Goal: Task Accomplishment & Management: Use online tool/utility

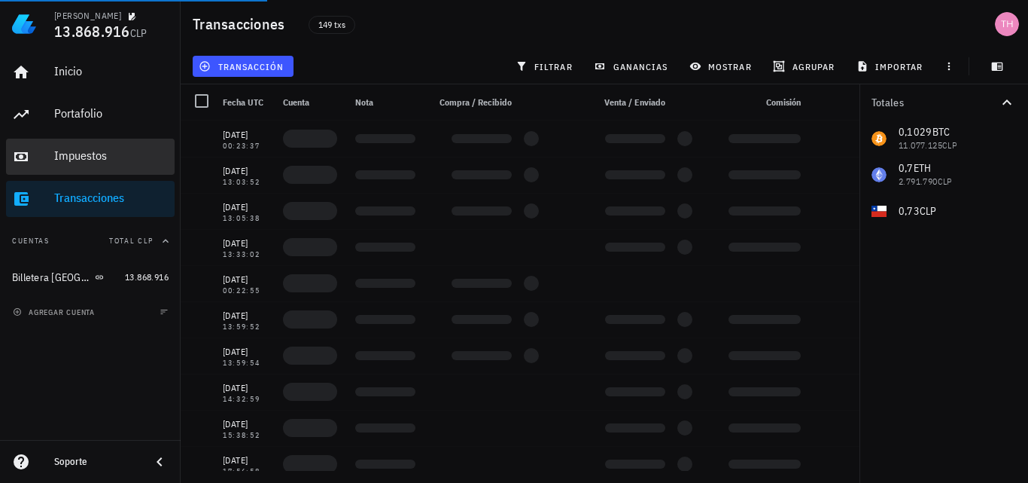
click at [83, 151] on div "Impuestos" at bounding box center [111, 155] width 114 height 14
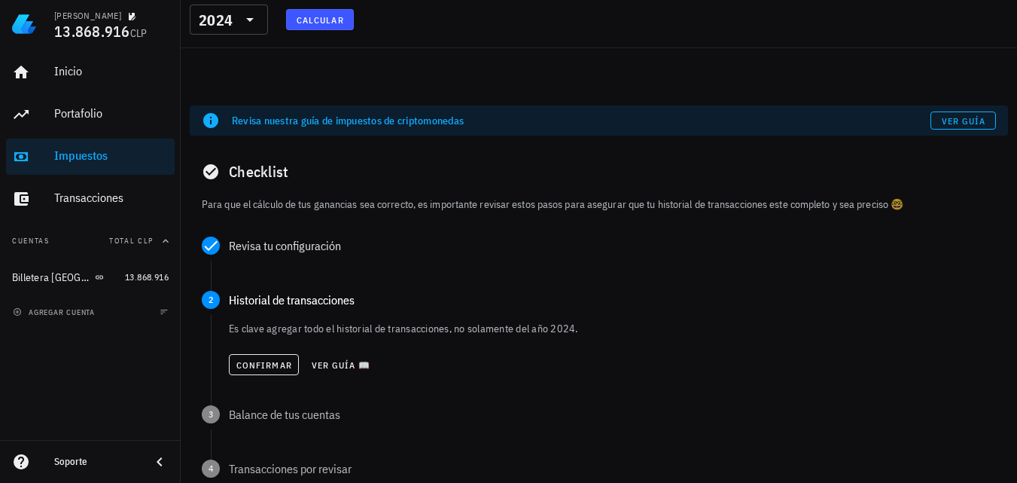
scroll to position [196, 0]
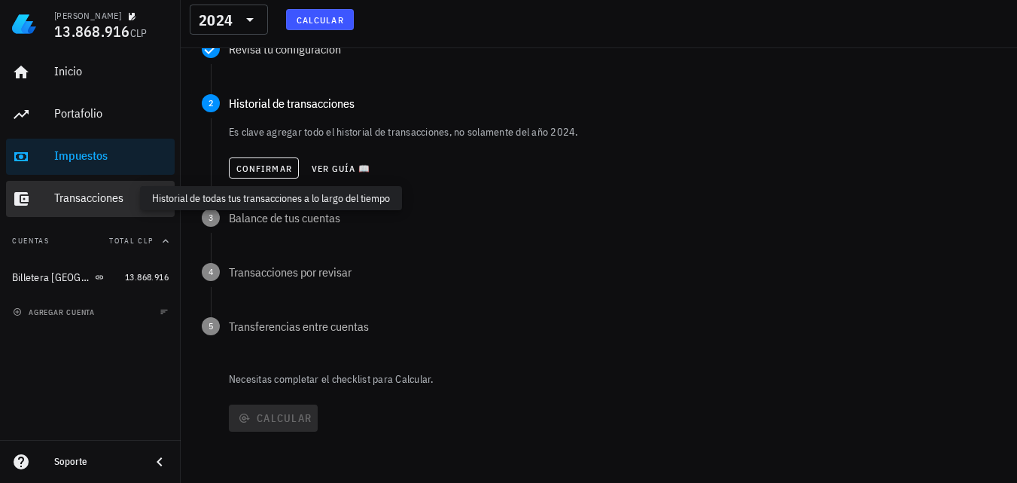
click at [94, 202] on div "Transacciones" at bounding box center [111, 197] width 114 height 14
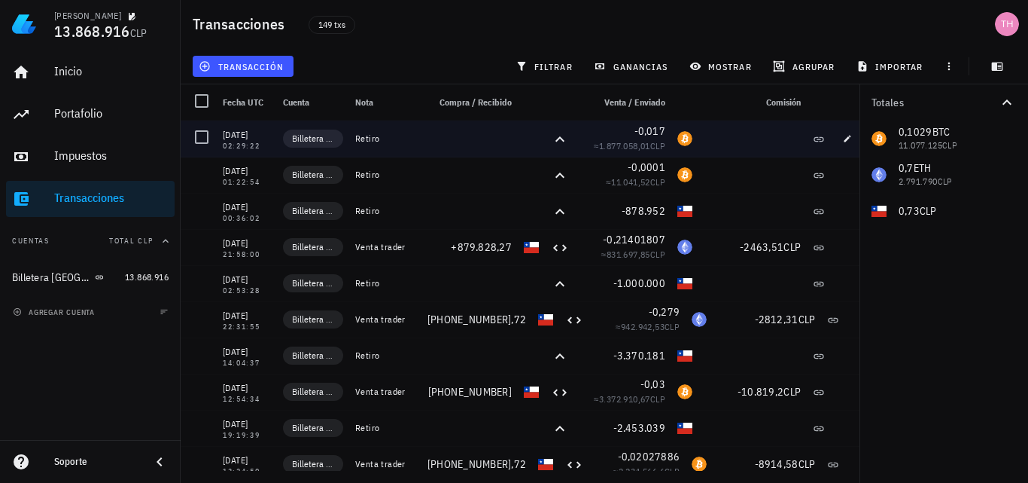
click at [711, 121] on div at bounding box center [753, 138] width 108 height 36
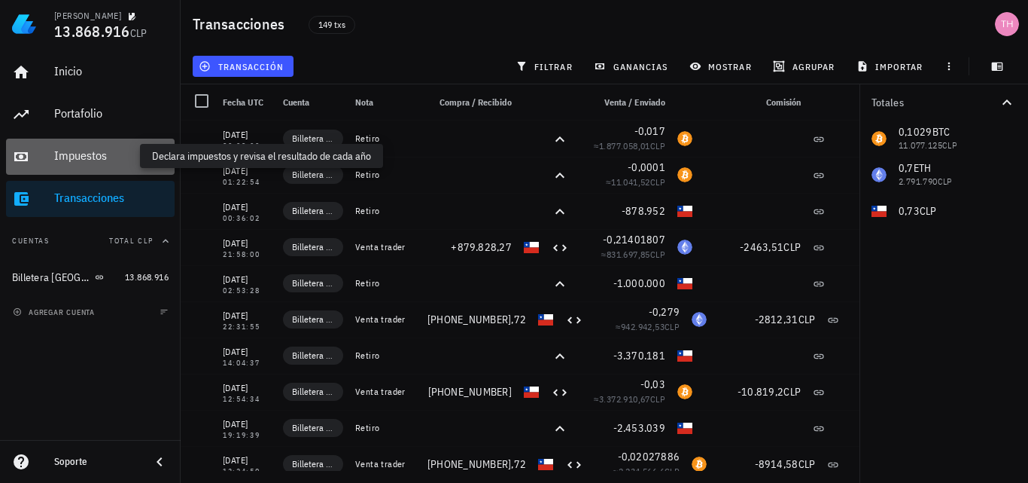
click at [77, 161] on div "Impuestos" at bounding box center [111, 155] width 114 height 14
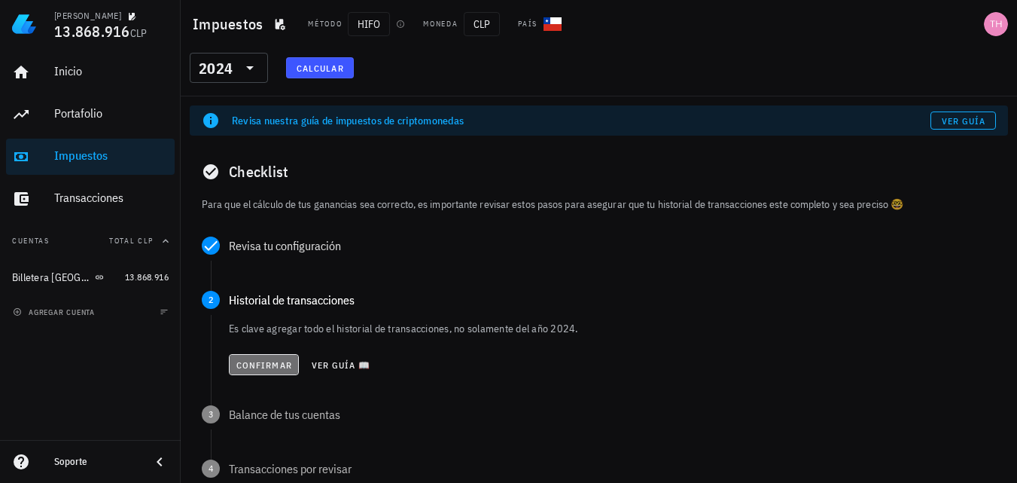
click at [276, 367] on span "Confirmar" at bounding box center [264, 364] width 56 height 11
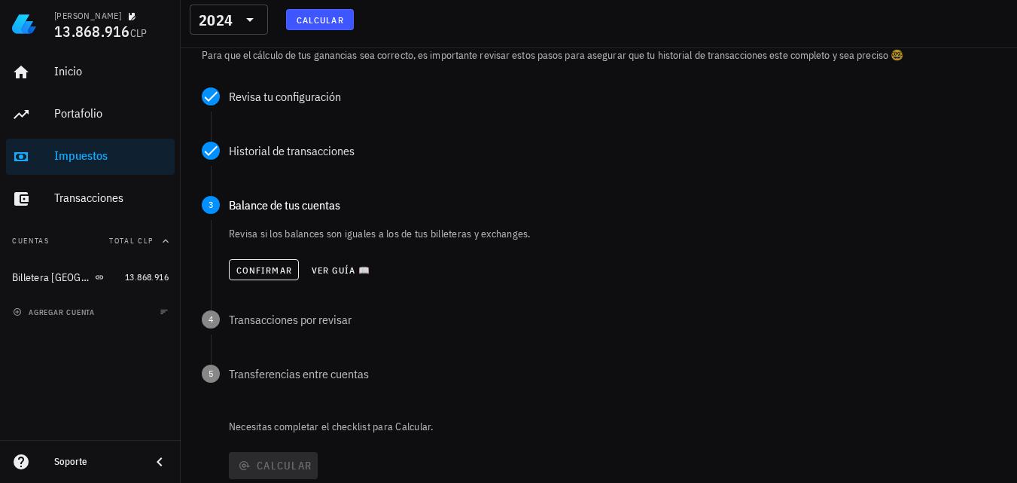
scroll to position [156, 0]
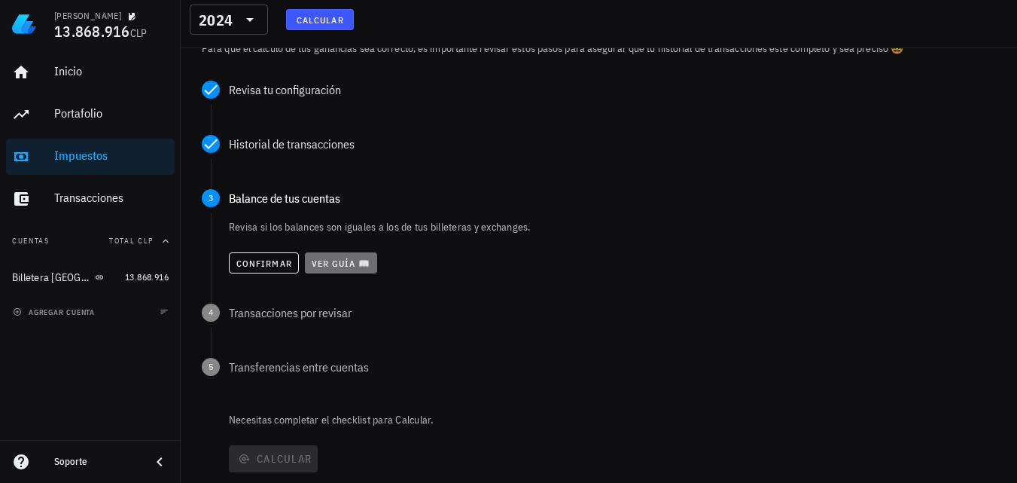
click at [345, 265] on span "Ver guía 📖" at bounding box center [341, 262] width 60 height 11
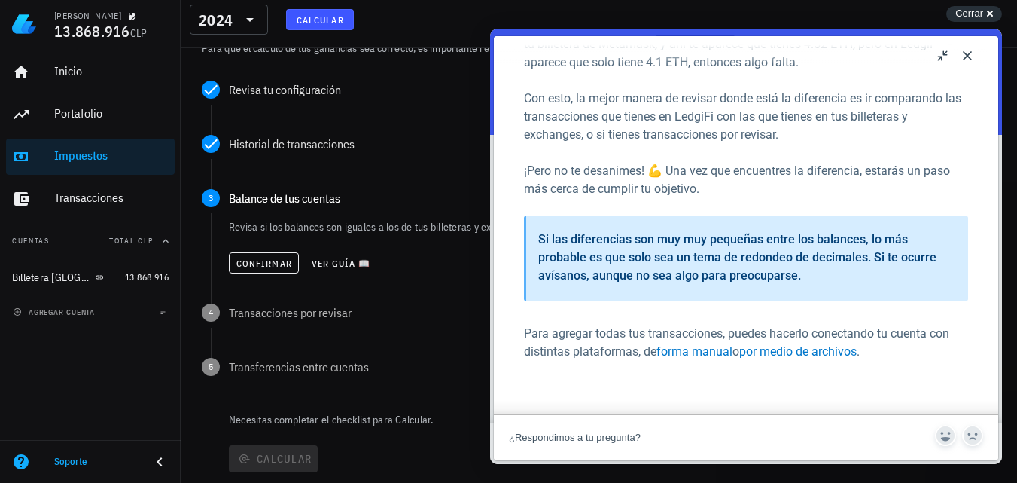
scroll to position [266, 0]
click at [967, 56] on button "Close" at bounding box center [967, 56] width 24 height 24
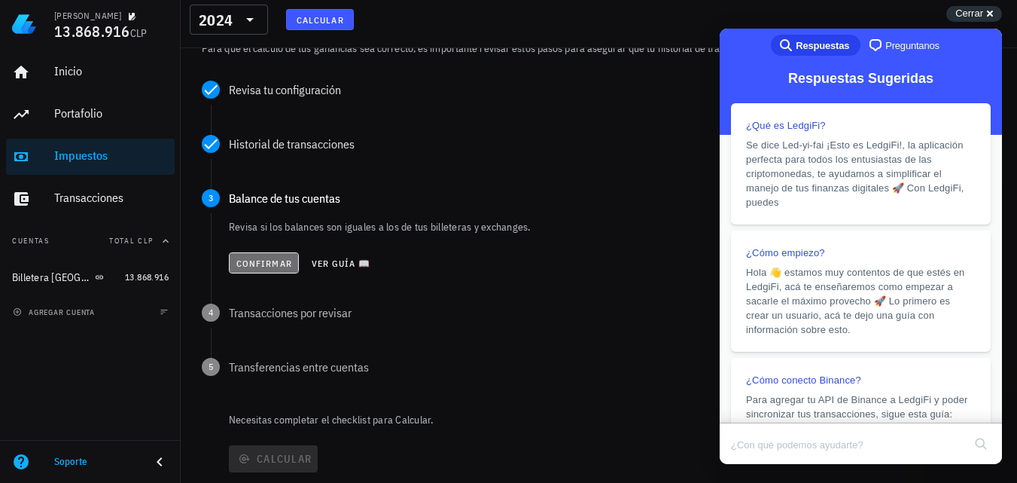
click at [279, 260] on span "Confirmar" at bounding box center [264, 262] width 56 height 11
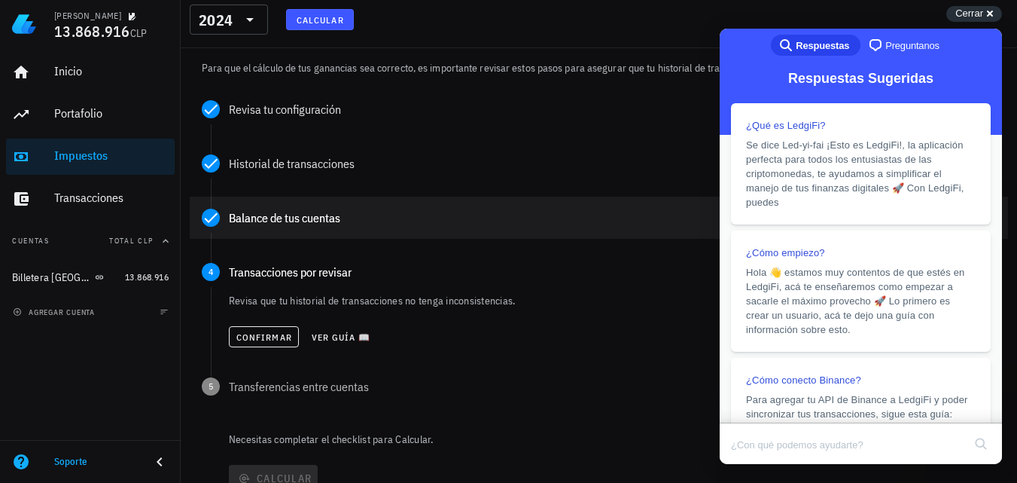
scroll to position [156, 0]
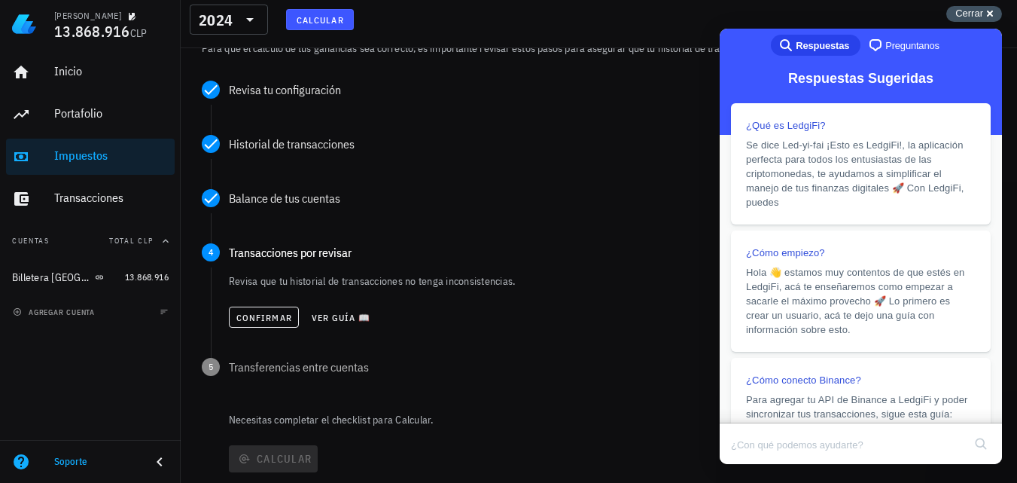
click at [976, 12] on span "Cerrar" at bounding box center [969, 13] width 28 height 11
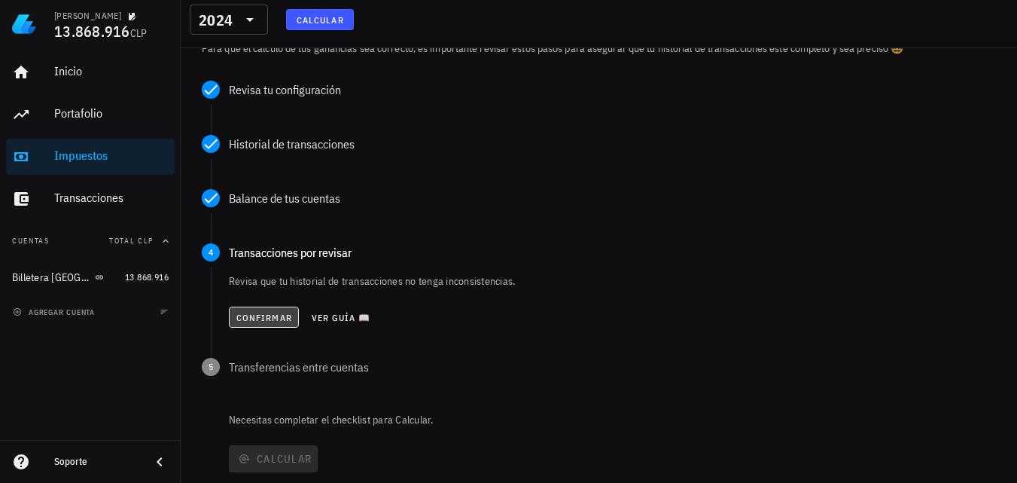
click at [270, 323] on button "Confirmar" at bounding box center [264, 316] width 70 height 21
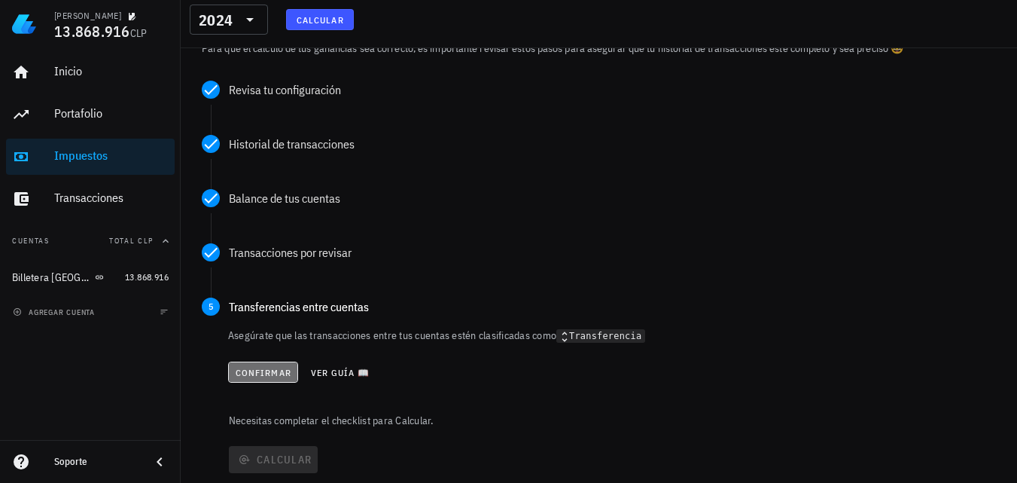
click at [265, 367] on span "Confirmar" at bounding box center [263, 372] width 56 height 11
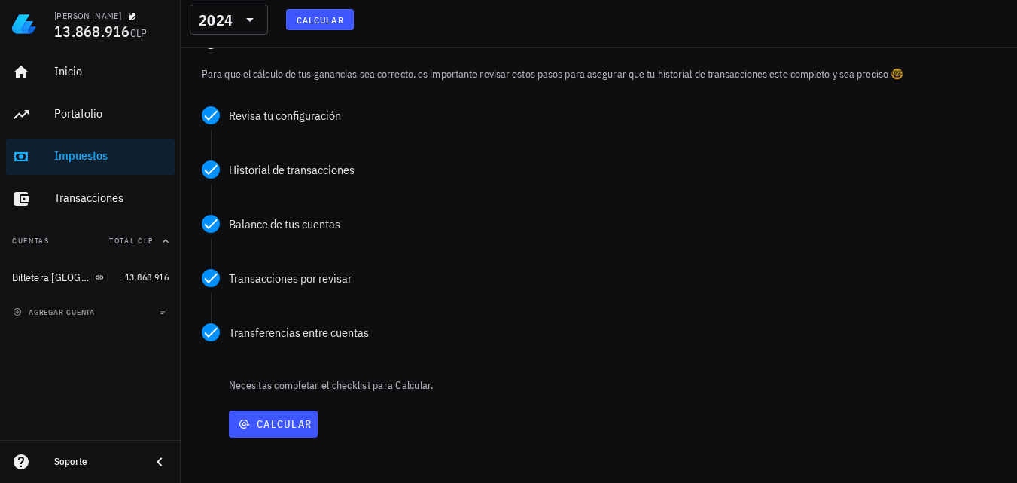
scroll to position [136, 0]
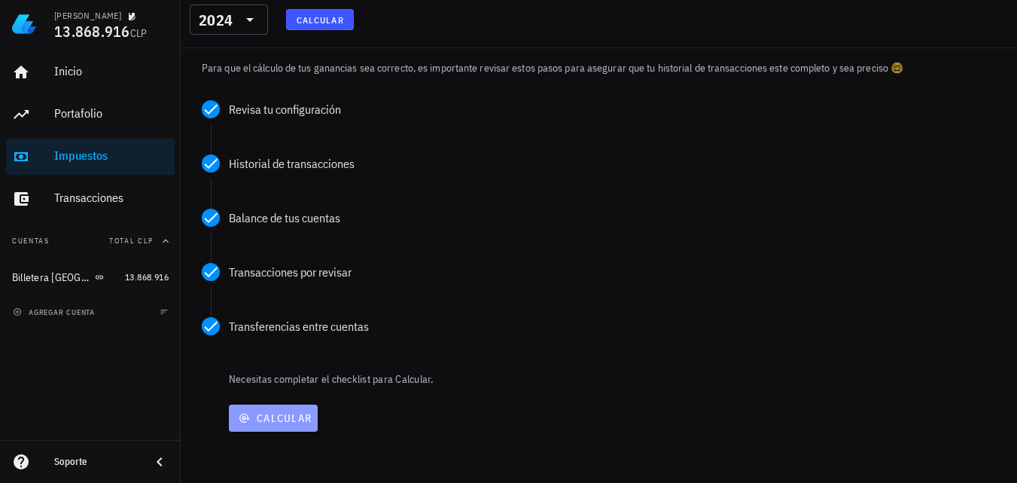
click at [297, 425] on button "Calcular" at bounding box center [273, 417] width 89 height 27
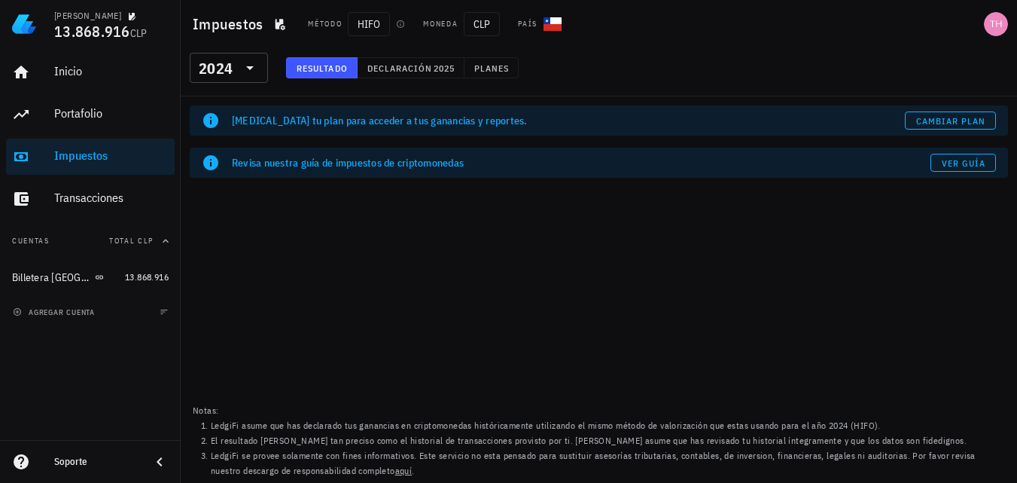
scroll to position [0, 0]
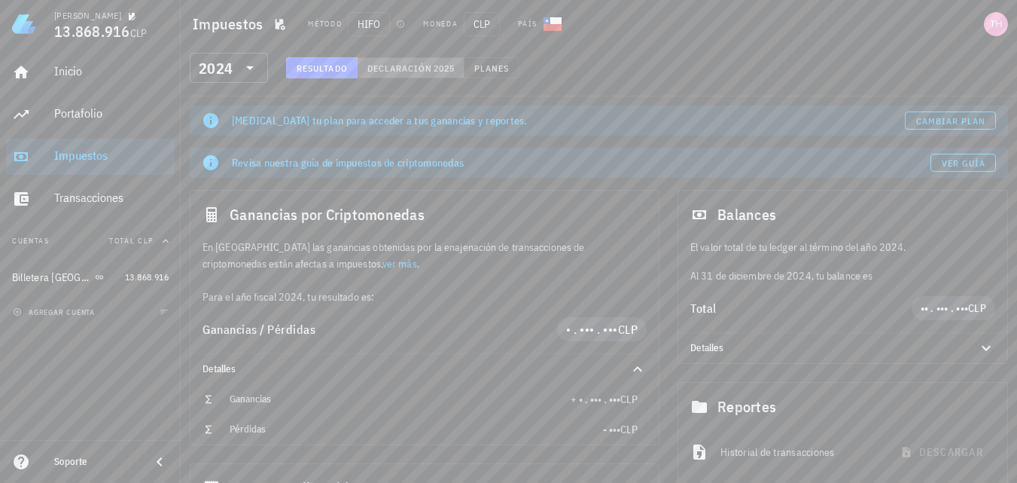
click at [410, 71] on span "Declaración" at bounding box center [400, 67] width 66 height 11
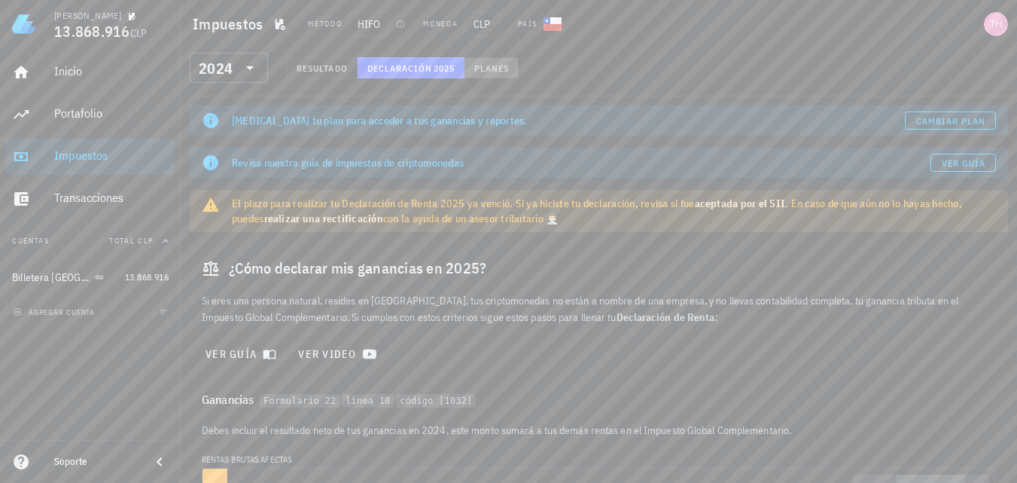
click at [486, 69] on span "Planes" at bounding box center [492, 67] width 36 height 11
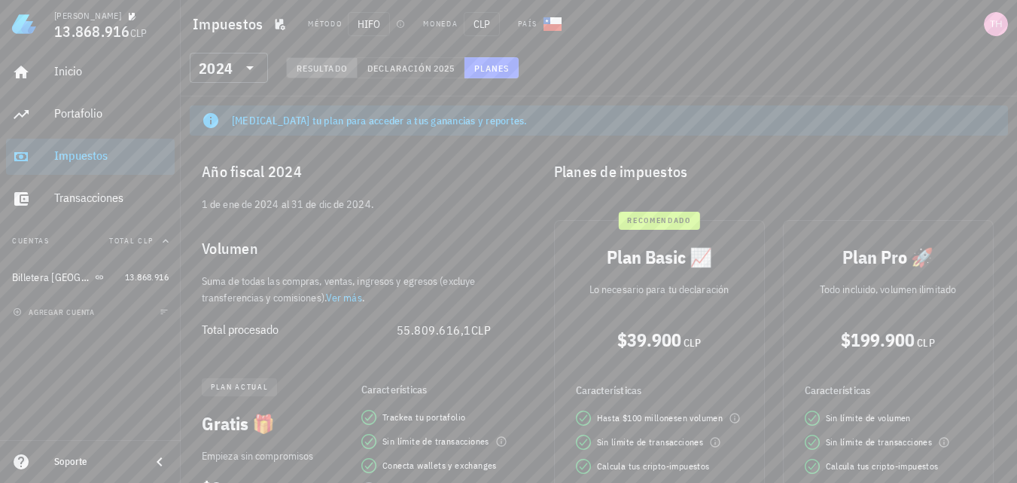
click at [332, 59] on button "Resultado" at bounding box center [322, 67] width 72 height 21
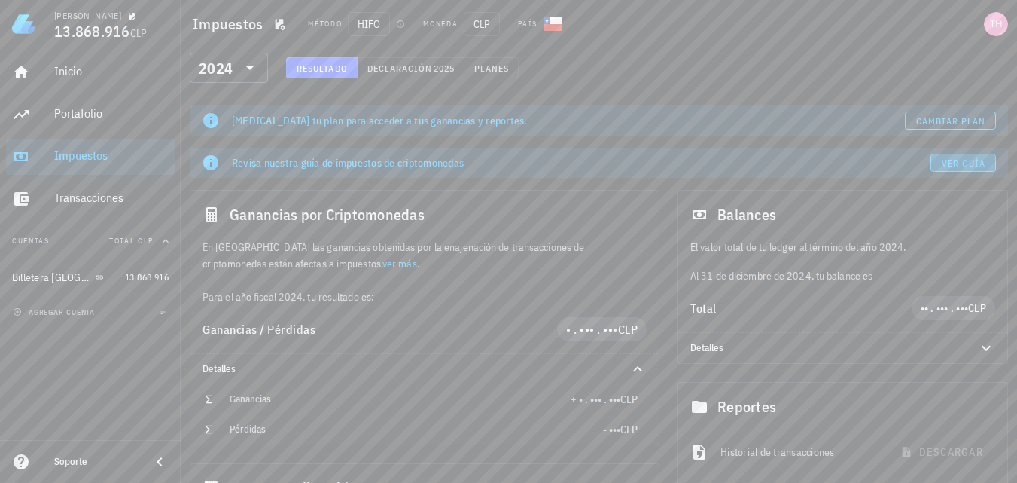
click at [964, 161] on span "Ver guía" at bounding box center [963, 162] width 45 height 11
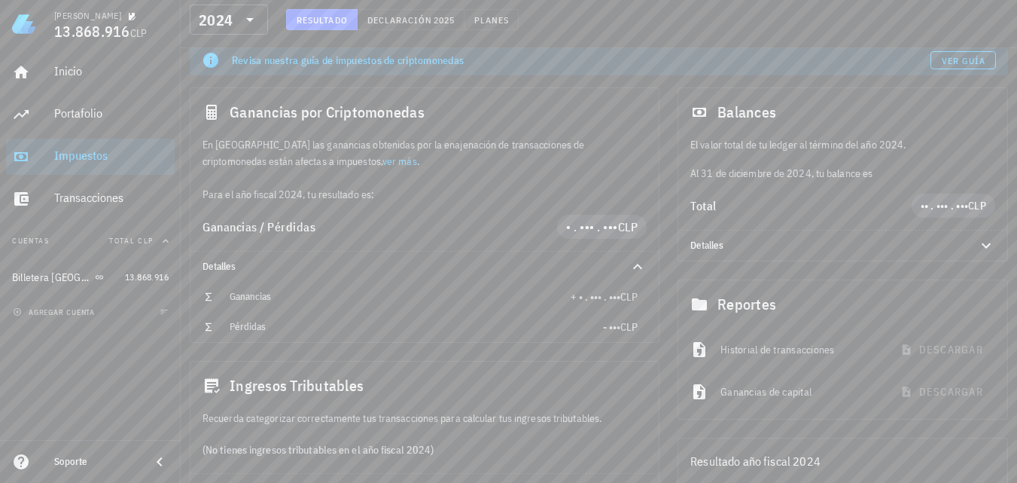
scroll to position [128, 0]
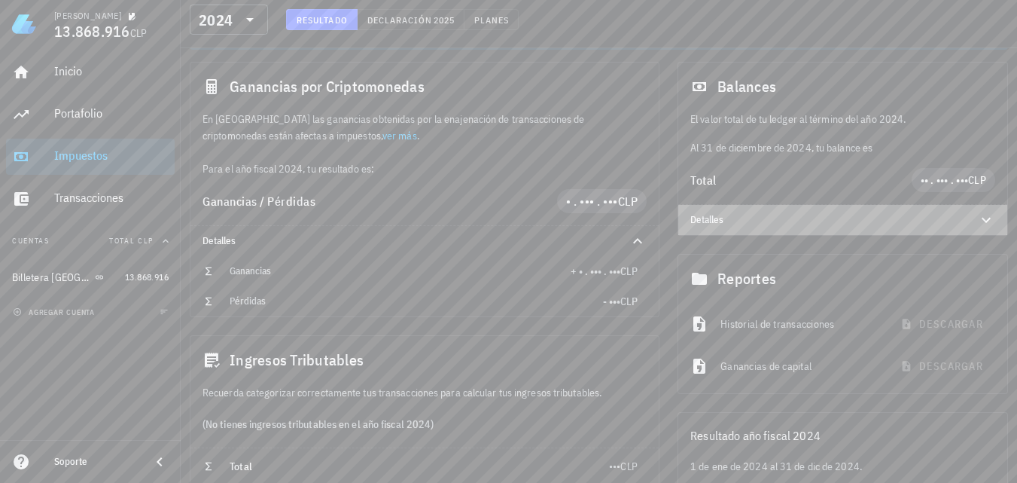
click at [982, 228] on icon at bounding box center [986, 220] width 18 height 18
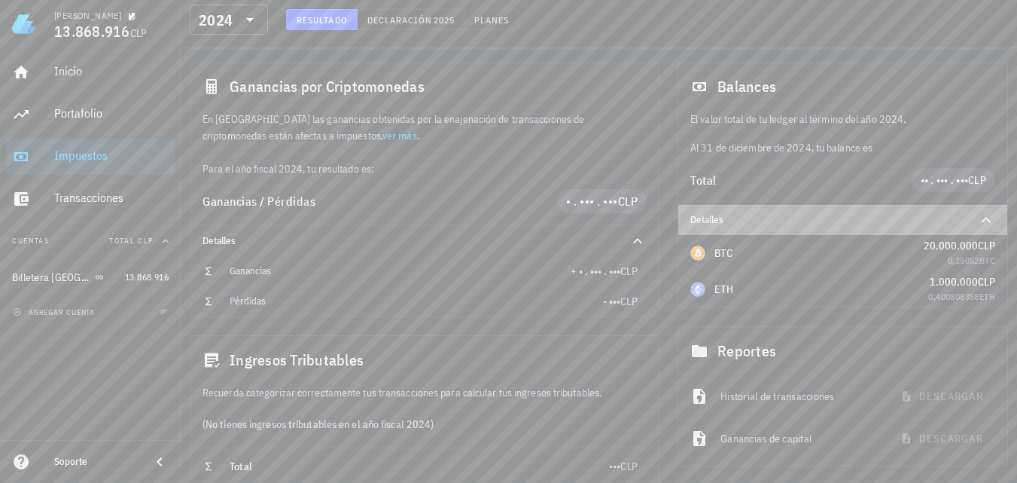
click at [986, 221] on icon at bounding box center [986, 220] width 18 height 18
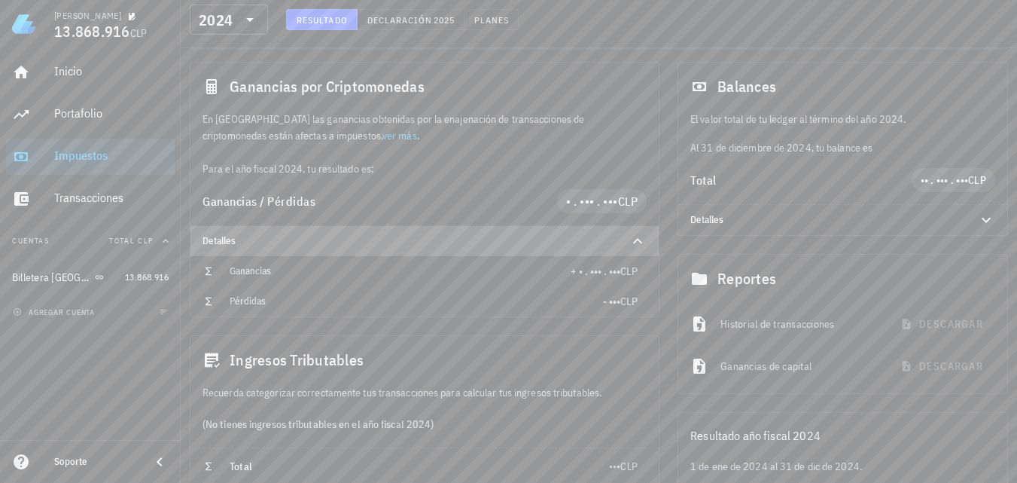
click at [644, 240] on icon at bounding box center [638, 241] width 18 height 18
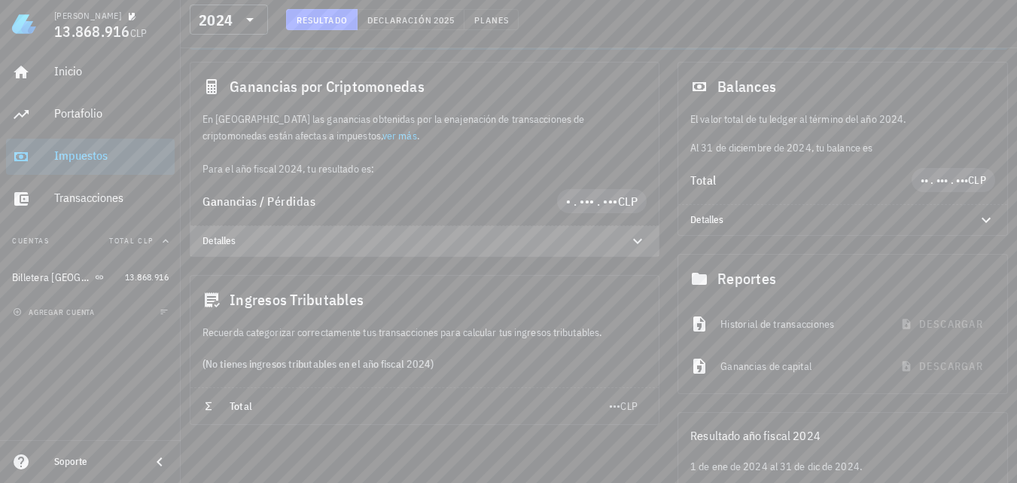
click at [644, 240] on icon at bounding box center [638, 241] width 18 height 18
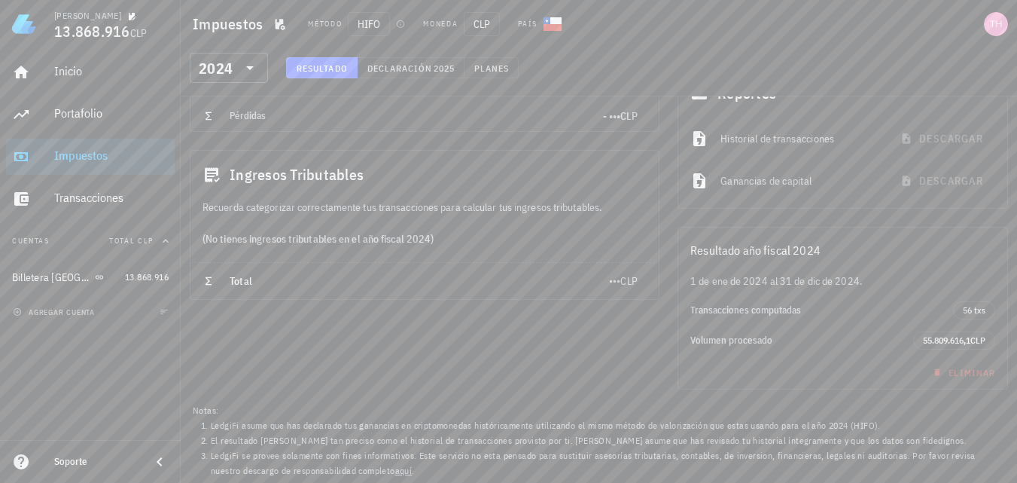
scroll to position [0, 0]
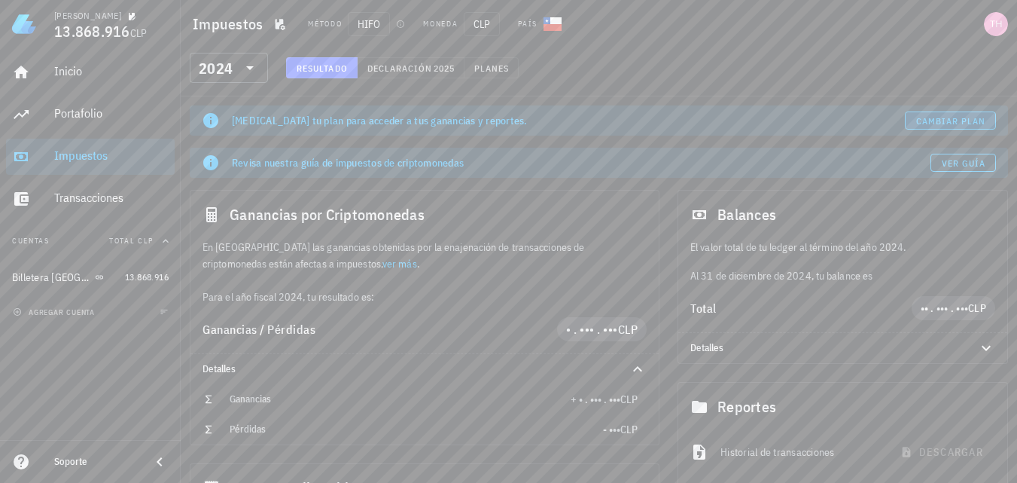
click at [966, 117] on span "Cambiar plan" at bounding box center [950, 120] width 71 height 11
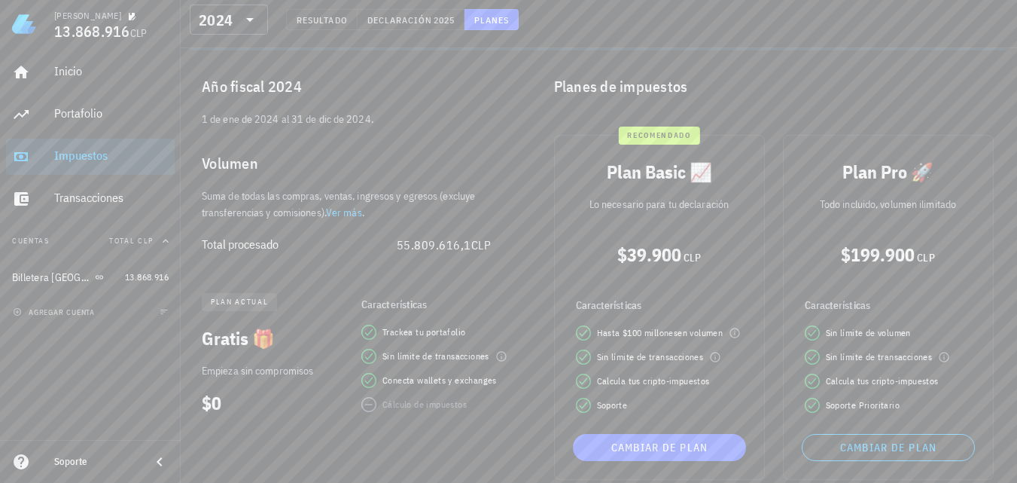
scroll to position [187, 0]
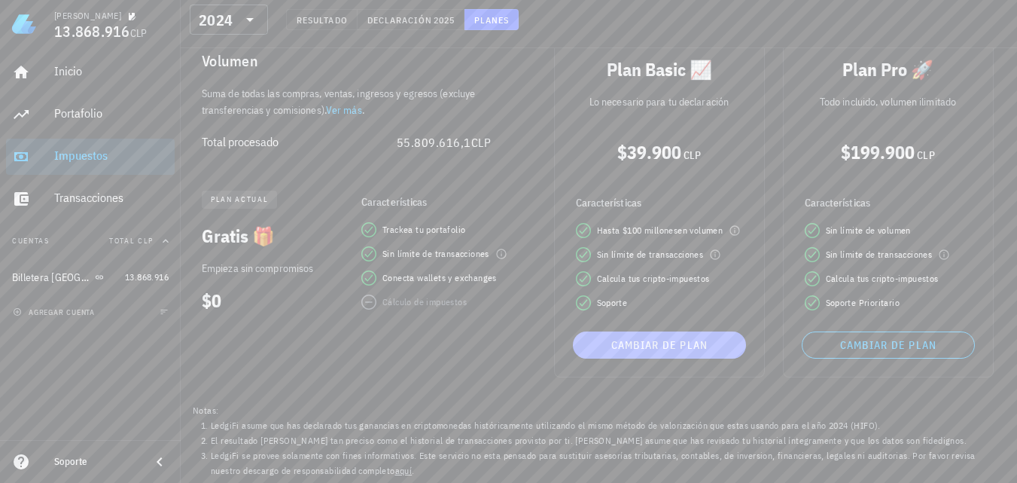
click at [636, 340] on span "Cambiar de plan" at bounding box center [659, 345] width 161 height 14
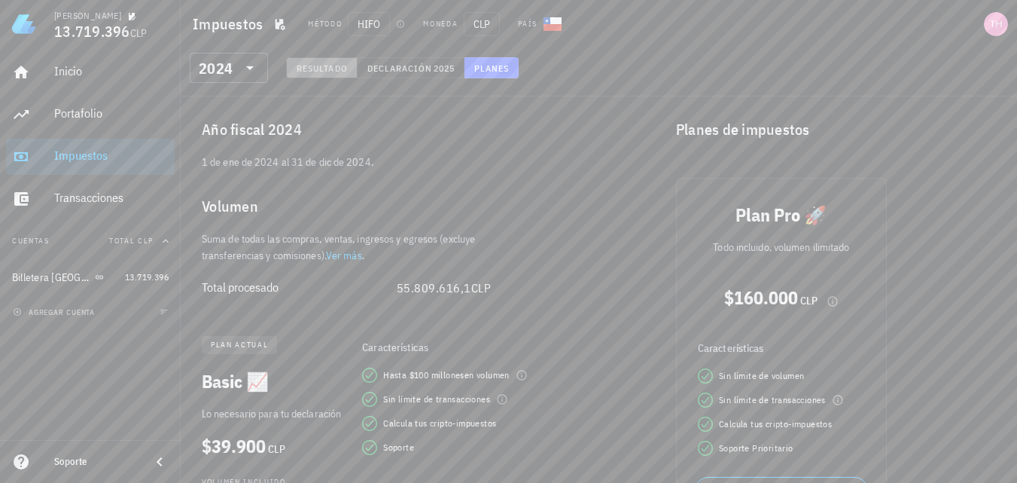
click at [331, 59] on button "Resultado" at bounding box center [322, 67] width 72 height 21
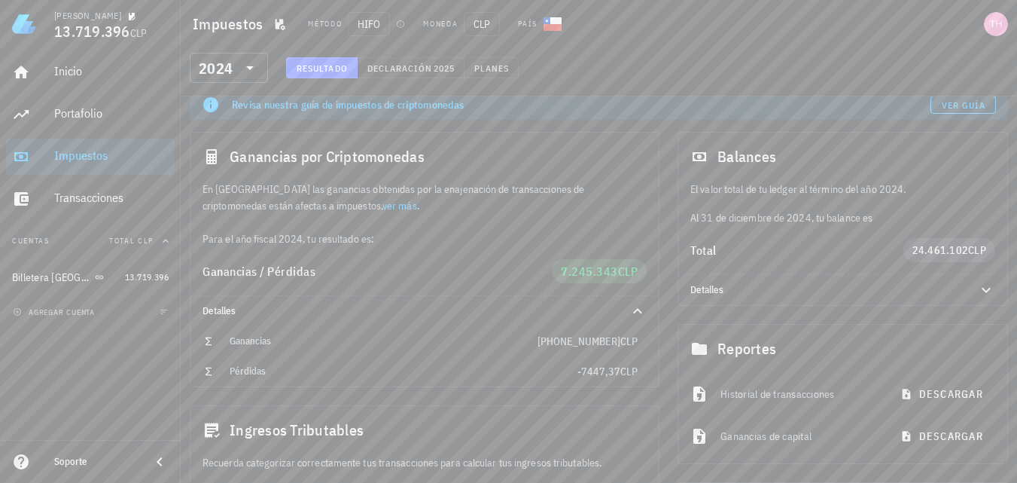
scroll to position [56, 0]
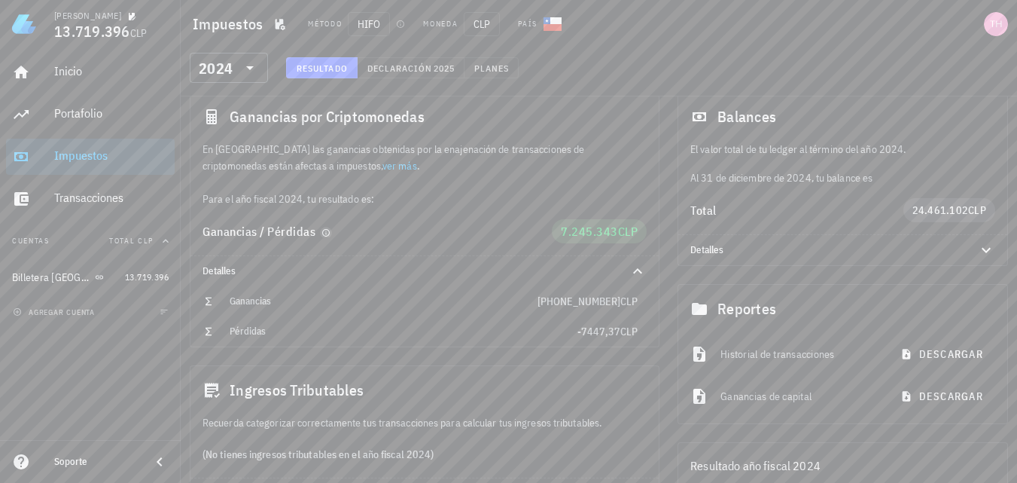
click at [325, 233] on icon "button" at bounding box center [325, 232] width 9 height 9
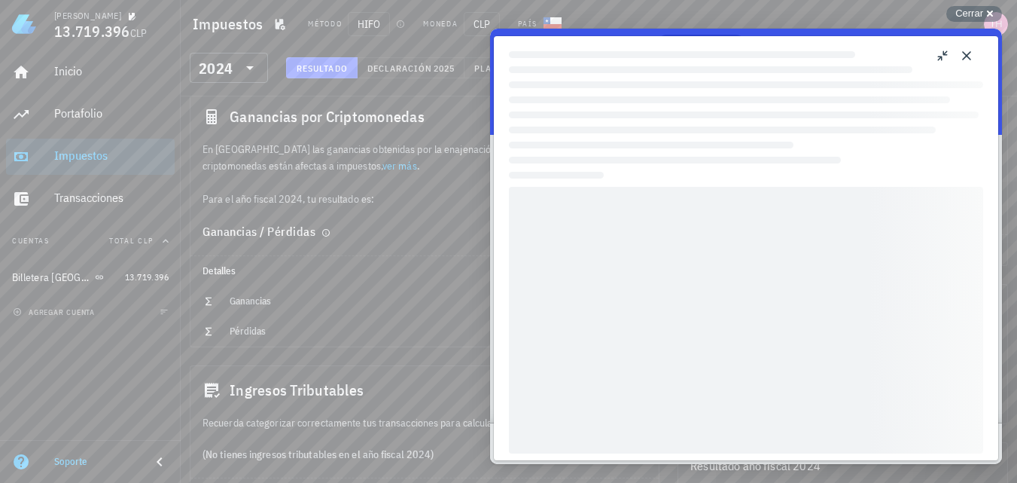
scroll to position [0, 0]
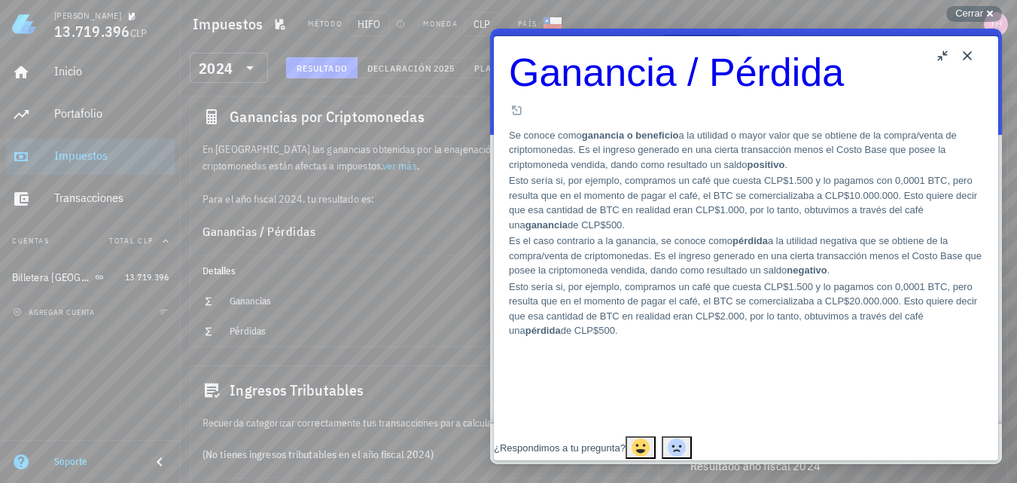
click at [968, 51] on button "Close" at bounding box center [967, 56] width 24 height 24
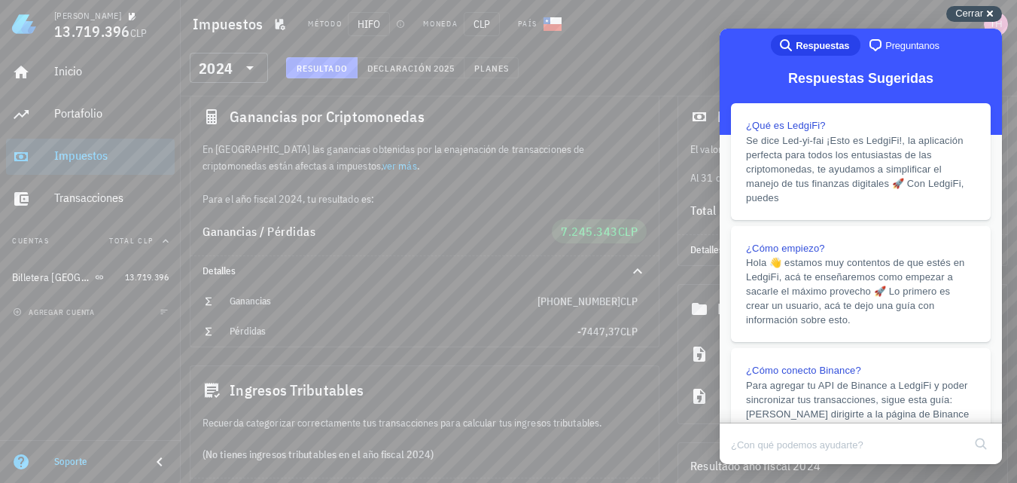
drag, startPoint x: 989, startPoint y: 13, endPoint x: 247, endPoint y: 1, distance: 741.7
click at [989, 13] on div "Cerrar cross-small" at bounding box center [974, 14] width 56 height 16
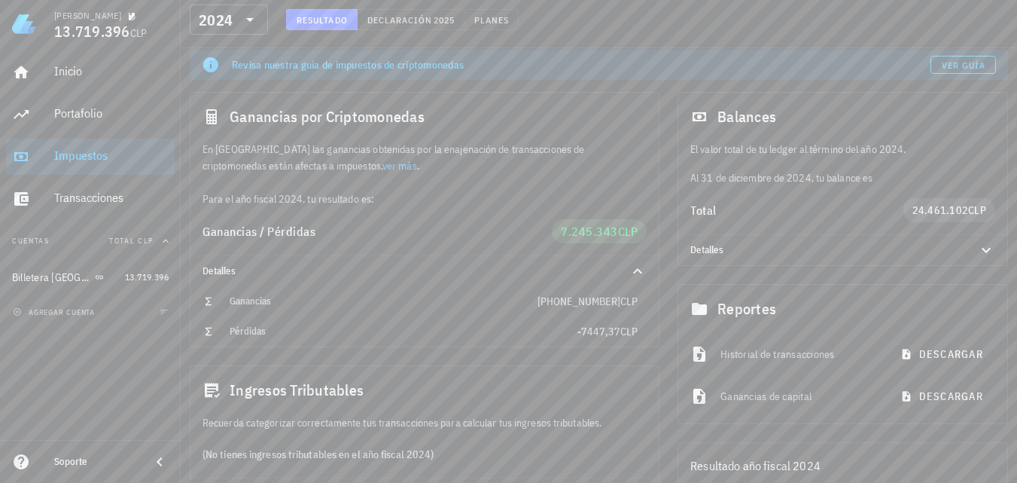
scroll to position [73, 0]
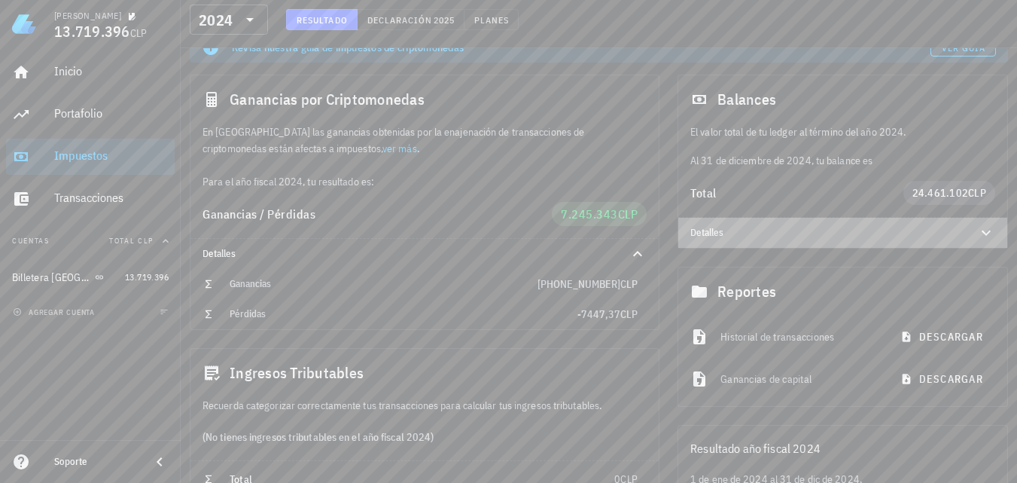
click at [984, 231] on icon at bounding box center [986, 233] width 18 height 18
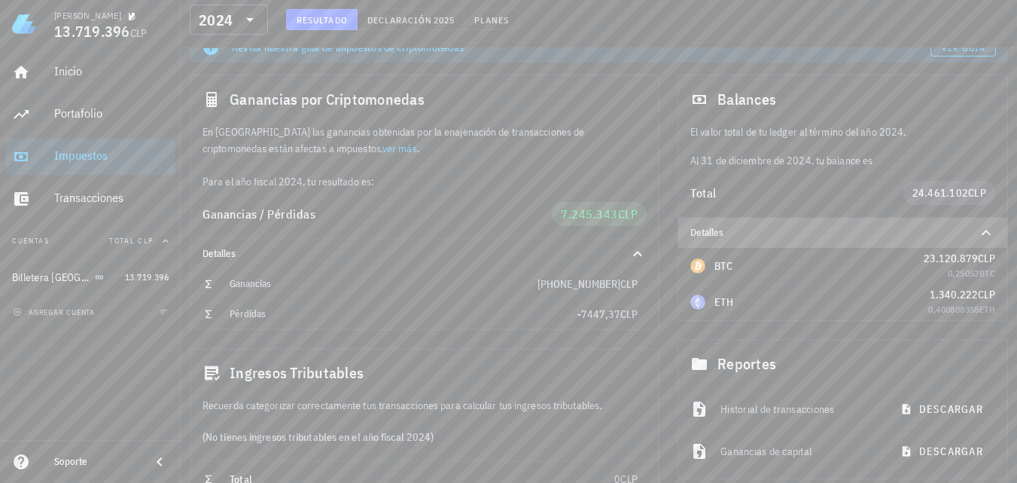
click at [984, 231] on icon at bounding box center [986, 233] width 18 height 18
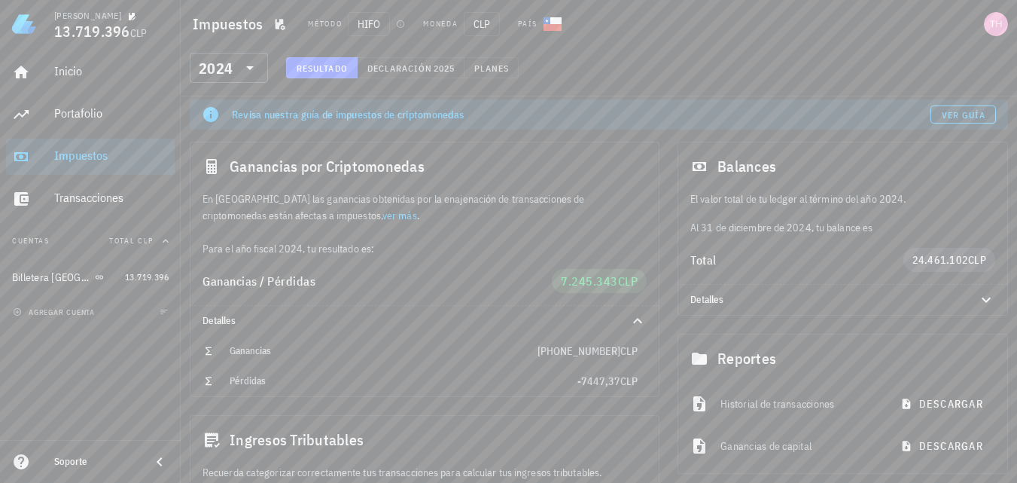
scroll to position [0, 0]
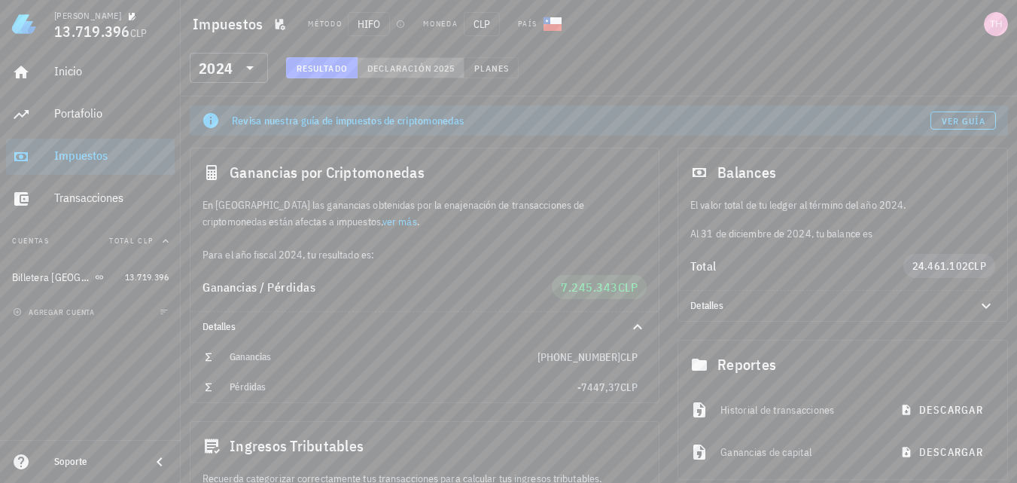
click at [413, 65] on span "Declaración" at bounding box center [400, 67] width 66 height 11
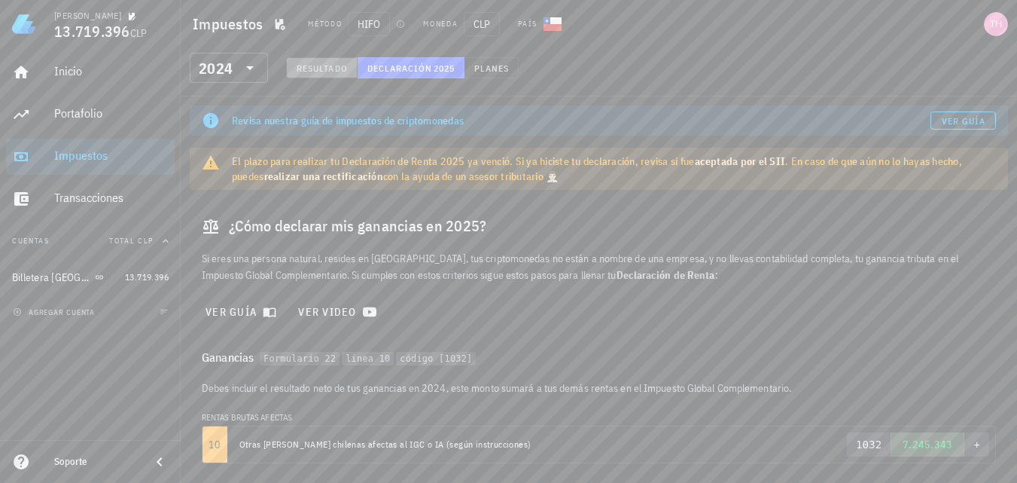
click at [337, 63] on span "Resultado" at bounding box center [322, 67] width 52 height 11
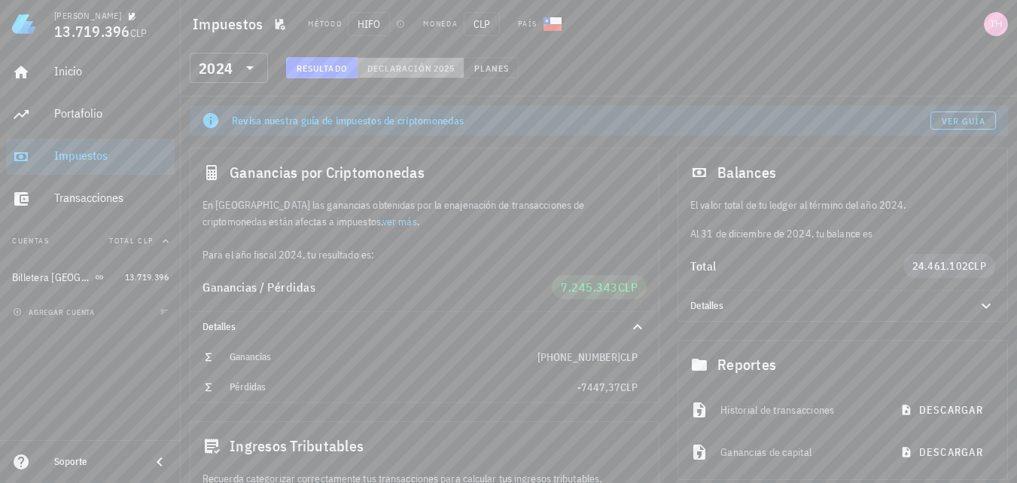
click at [387, 69] on span "Declaración" at bounding box center [400, 67] width 66 height 11
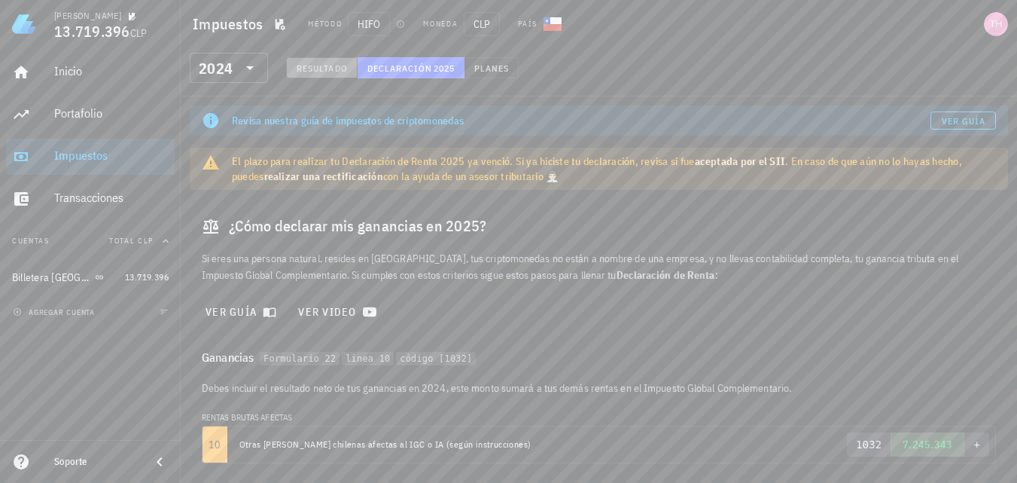
click at [325, 72] on span "Resultado" at bounding box center [322, 67] width 52 height 11
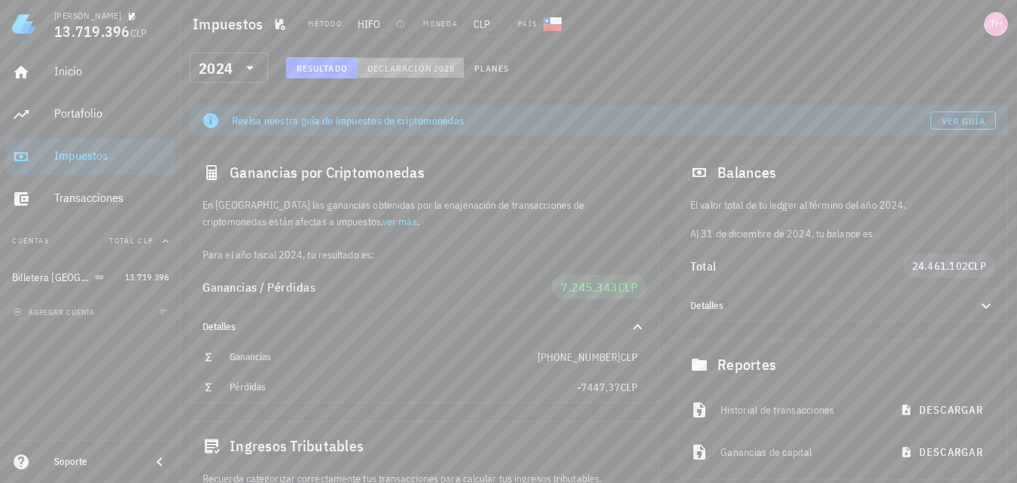
click at [424, 72] on span "Declaración" at bounding box center [400, 67] width 66 height 11
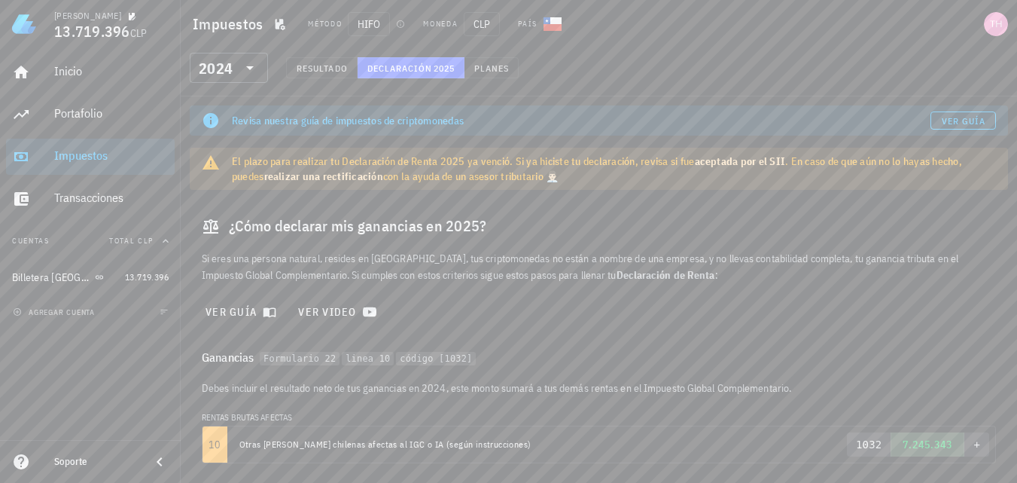
click at [754, 160] on link "aceptada por el SII" at bounding box center [740, 161] width 91 height 14
